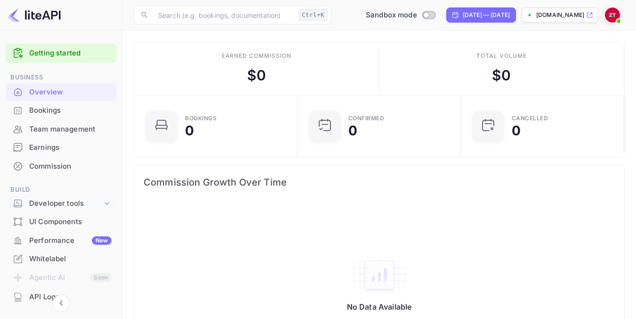
click at [102, 203] on icon at bounding box center [106, 203] width 9 height 9
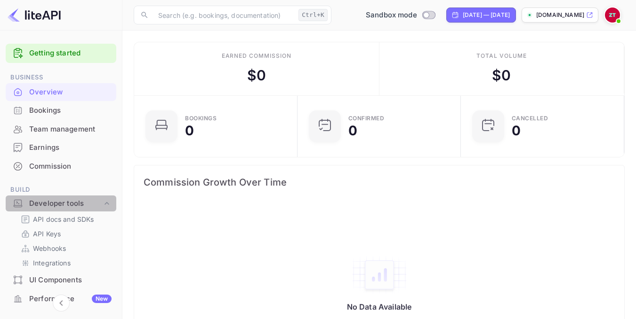
click at [102, 203] on icon at bounding box center [106, 203] width 9 height 9
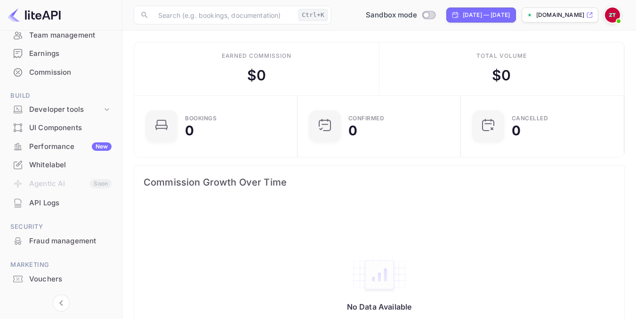
scroll to position [116, 0]
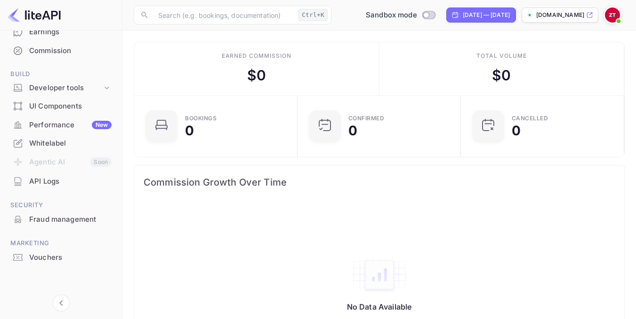
click at [64, 150] on div "Whitelabel" at bounding box center [61, 144] width 111 height 18
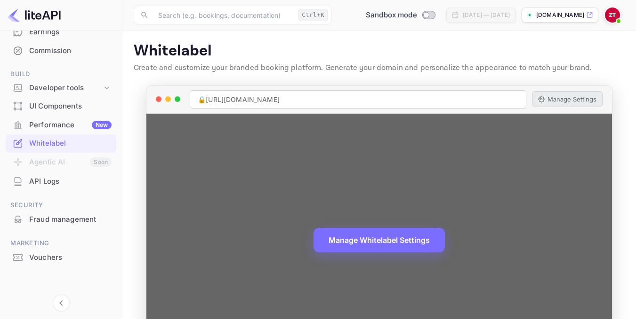
click at [575, 102] on button "Manage Settings" at bounding box center [567, 99] width 71 height 16
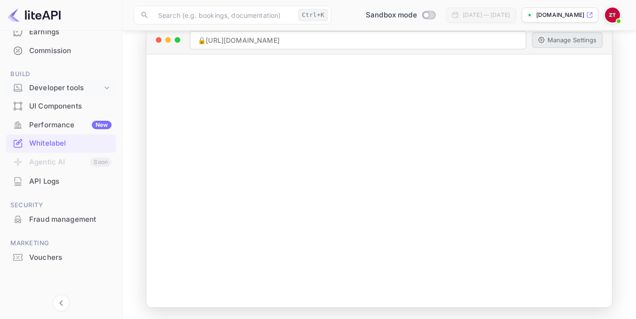
scroll to position [69, 0]
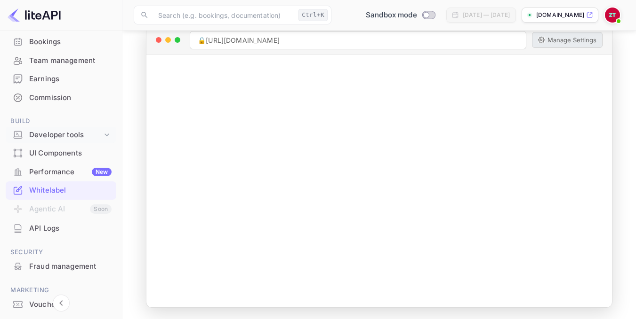
click at [89, 135] on div "Developer tools" at bounding box center [65, 135] width 73 height 11
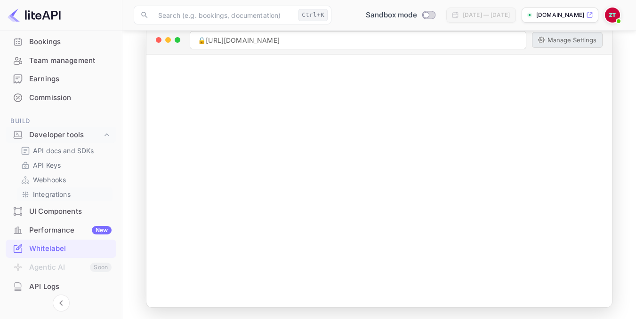
click at [49, 194] on p "Integrations" at bounding box center [52, 195] width 38 height 10
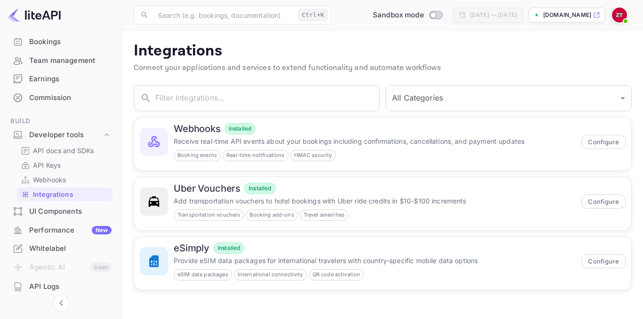
click at [53, 211] on div "UI Components" at bounding box center [70, 212] width 82 height 11
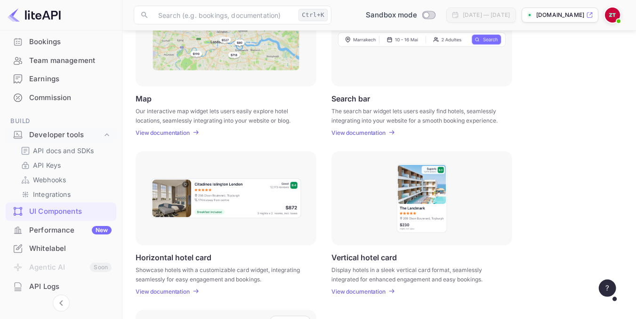
scroll to position [127, 0]
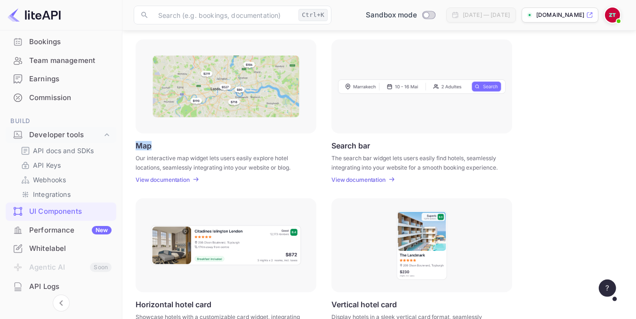
drag, startPoint x: 136, startPoint y: 145, endPoint x: 153, endPoint y: 148, distance: 17.6
click at [153, 148] on div "Map Our interactive map widget lets users easily explore hotel locations, seaml…" at bounding box center [226, 162] width 181 height 42
copy p "Map"
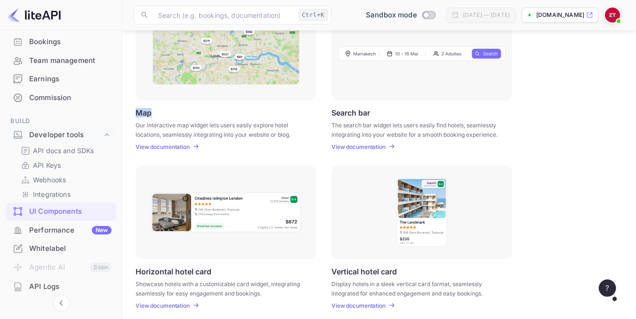
scroll to position [174, 0]
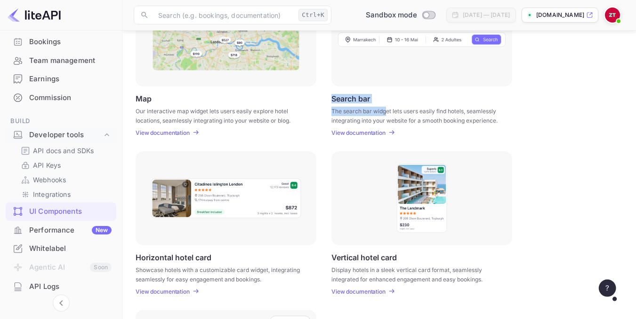
drag, startPoint x: 332, startPoint y: 96, endPoint x: 388, endPoint y: 99, distance: 56.1
click at [388, 99] on div "Search bar The search bar widget lets users easily find hotels, seamlessly inte…" at bounding box center [421, 115] width 181 height 42
click at [377, 93] on div "Search bar The search bar widget lets users easily find hotels, seamlessly inte…" at bounding box center [421, 64] width 181 height 144
drag, startPoint x: 377, startPoint y: 96, endPoint x: 332, endPoint y: 96, distance: 44.7
click at [332, 96] on div "Search bar The search bar widget lets users easily find hotels, seamlessly inte…" at bounding box center [421, 115] width 181 height 42
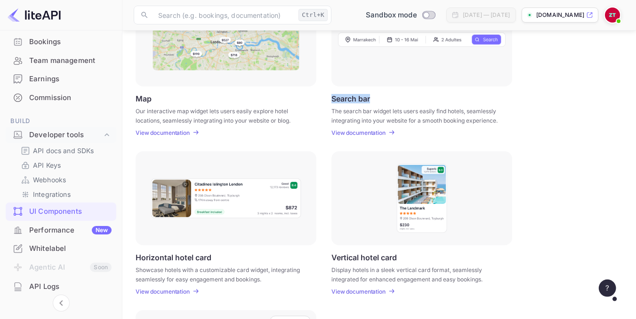
copy p "Search bar"
